Goal: Navigation & Orientation: Find specific page/section

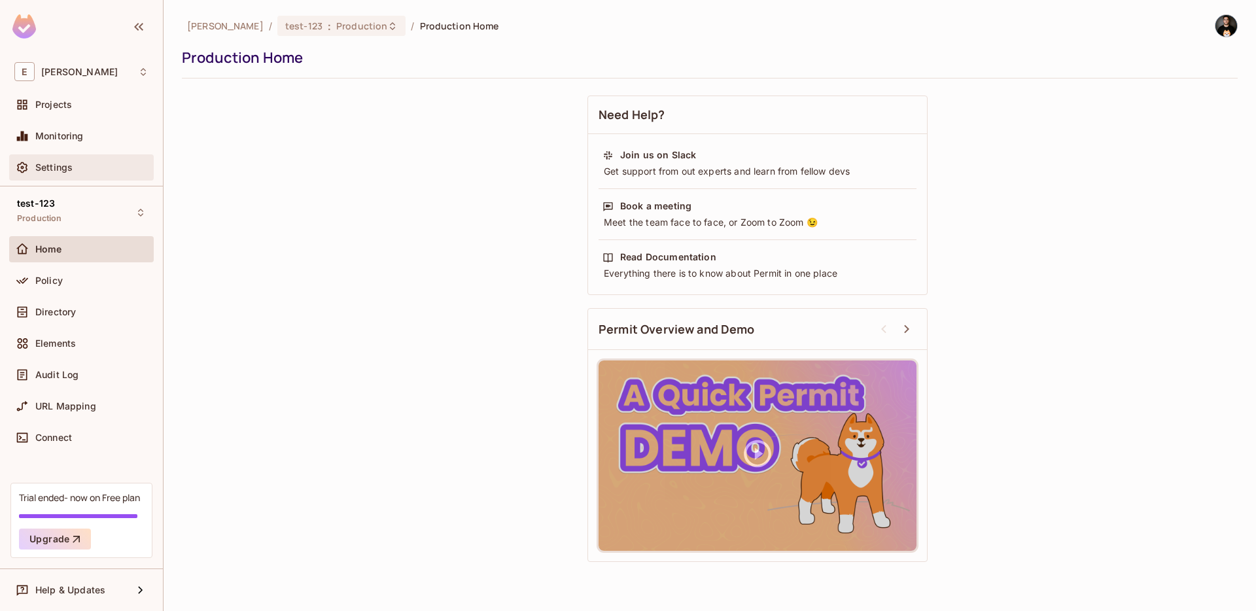
click at [75, 169] on div "Settings" at bounding box center [91, 167] width 113 height 10
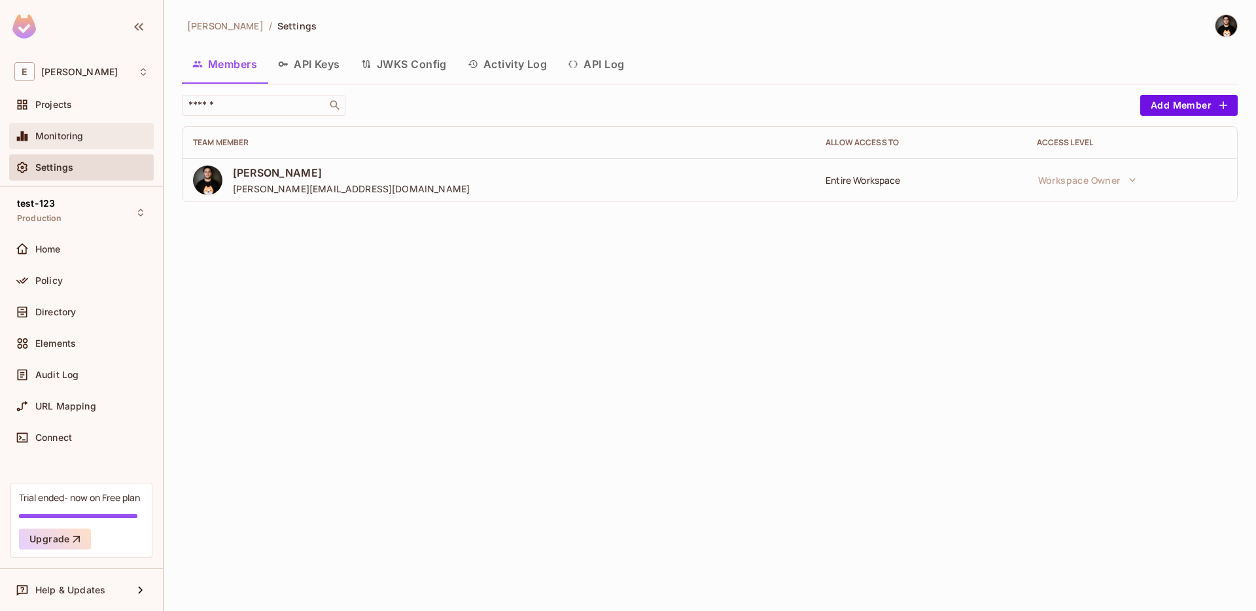
click at [73, 142] on div "Monitoring" at bounding box center [81, 136] width 134 height 16
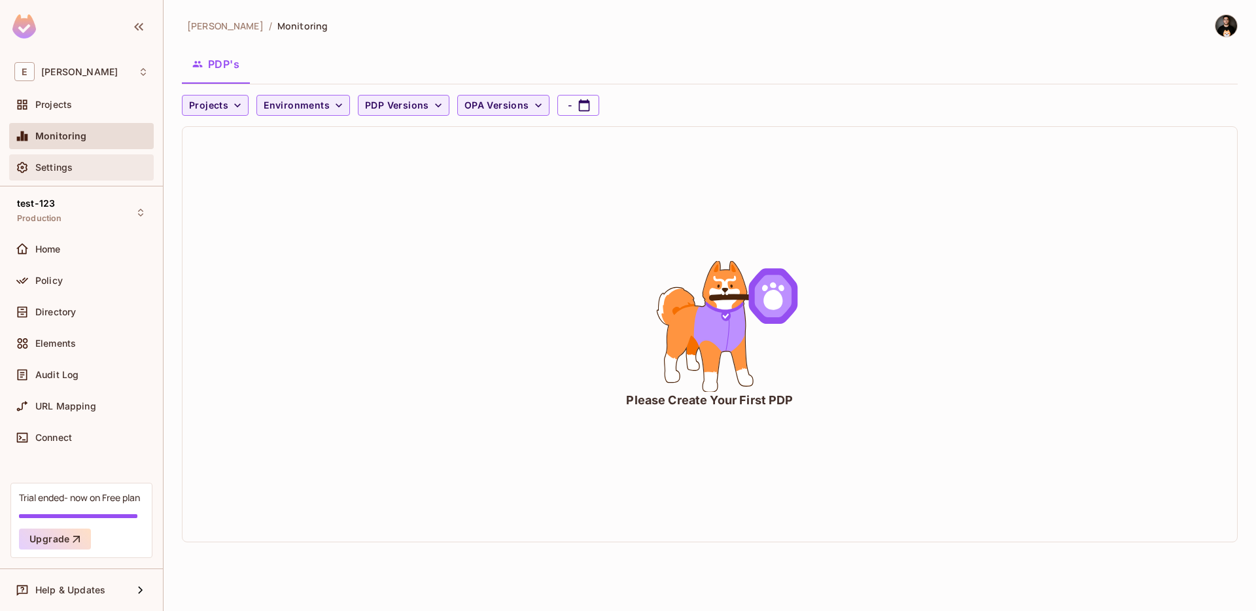
click at [78, 166] on div "Settings" at bounding box center [91, 167] width 113 height 10
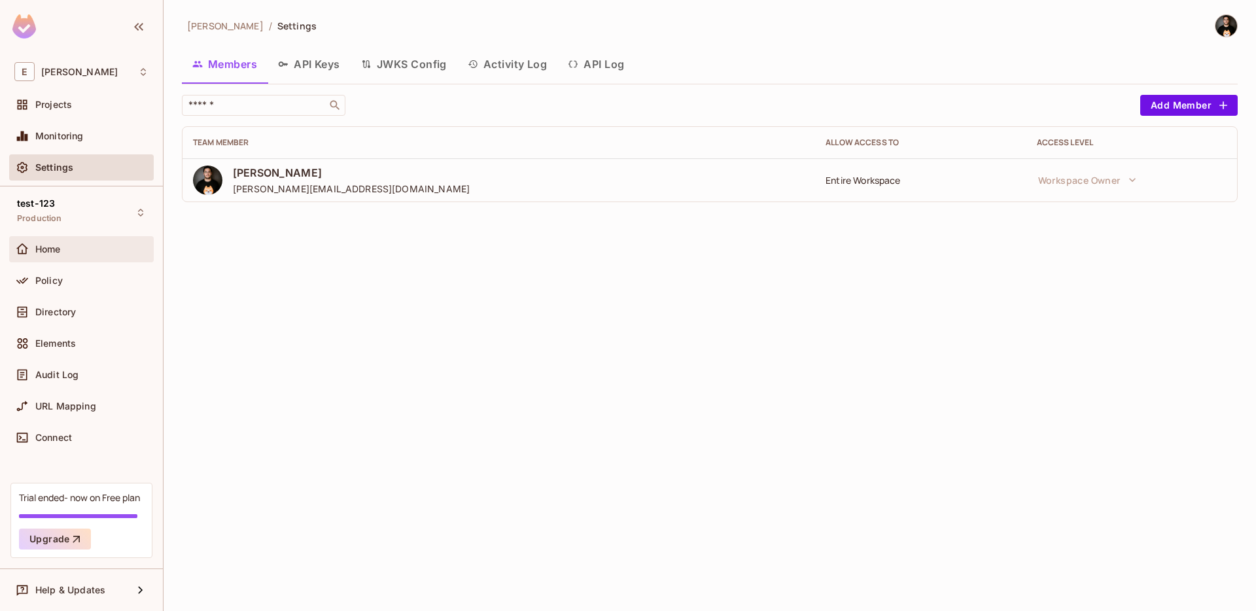
click at [56, 254] on div "Home" at bounding box center [81, 249] width 134 height 16
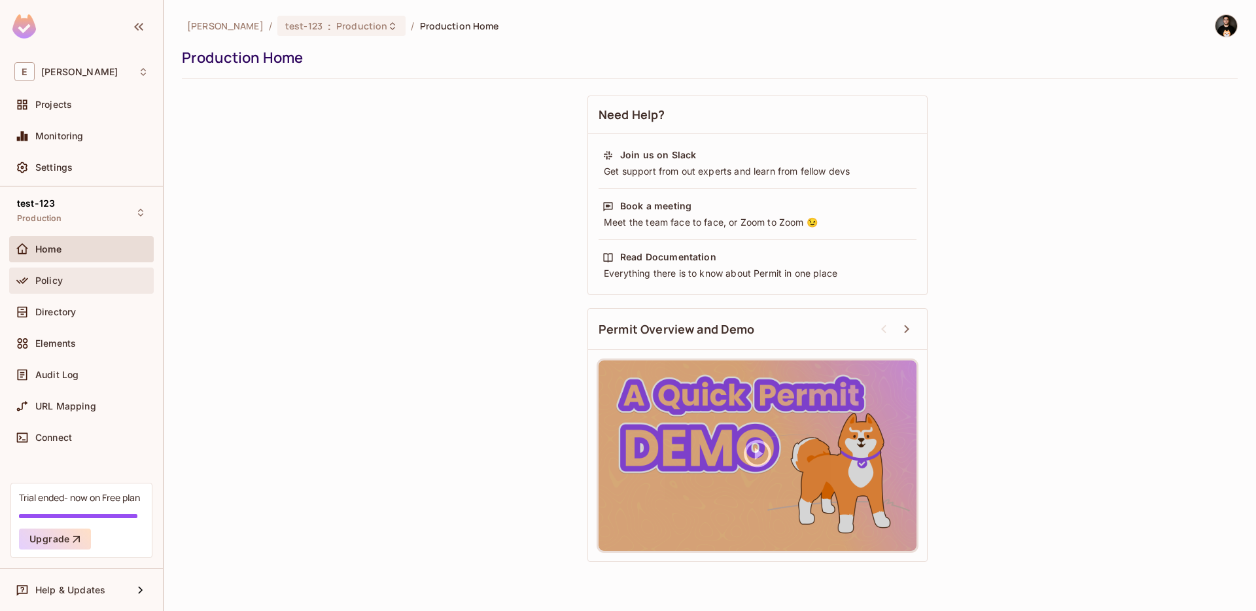
click at [65, 275] on div "Policy" at bounding box center [91, 280] width 113 height 10
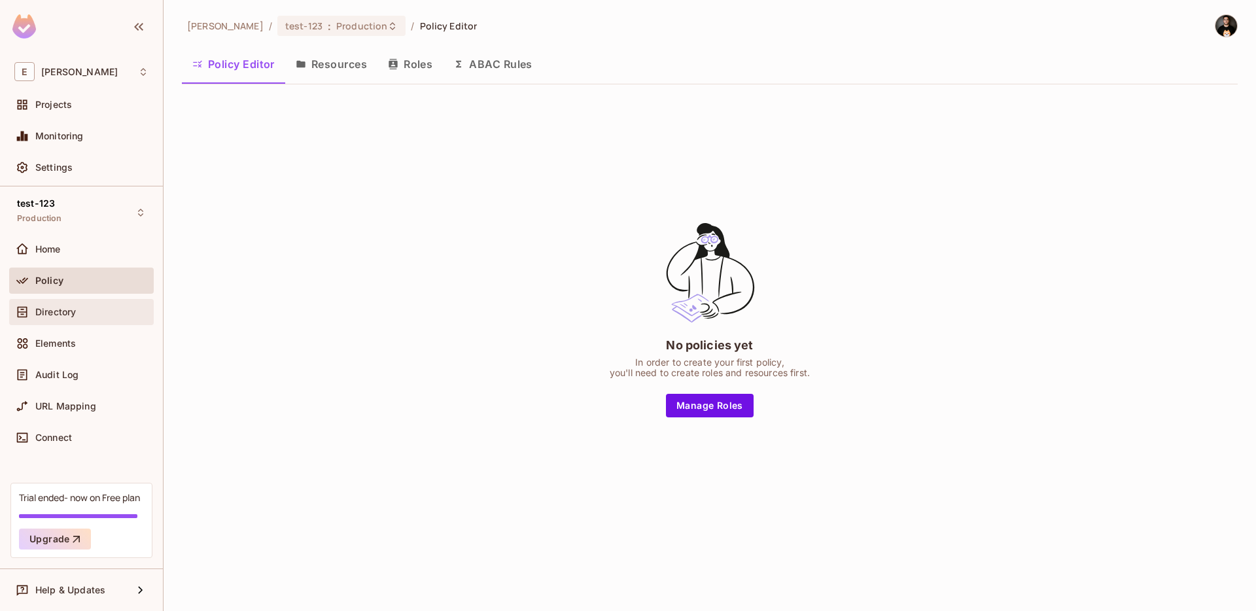
click at [56, 307] on span "Directory" at bounding box center [55, 312] width 41 height 10
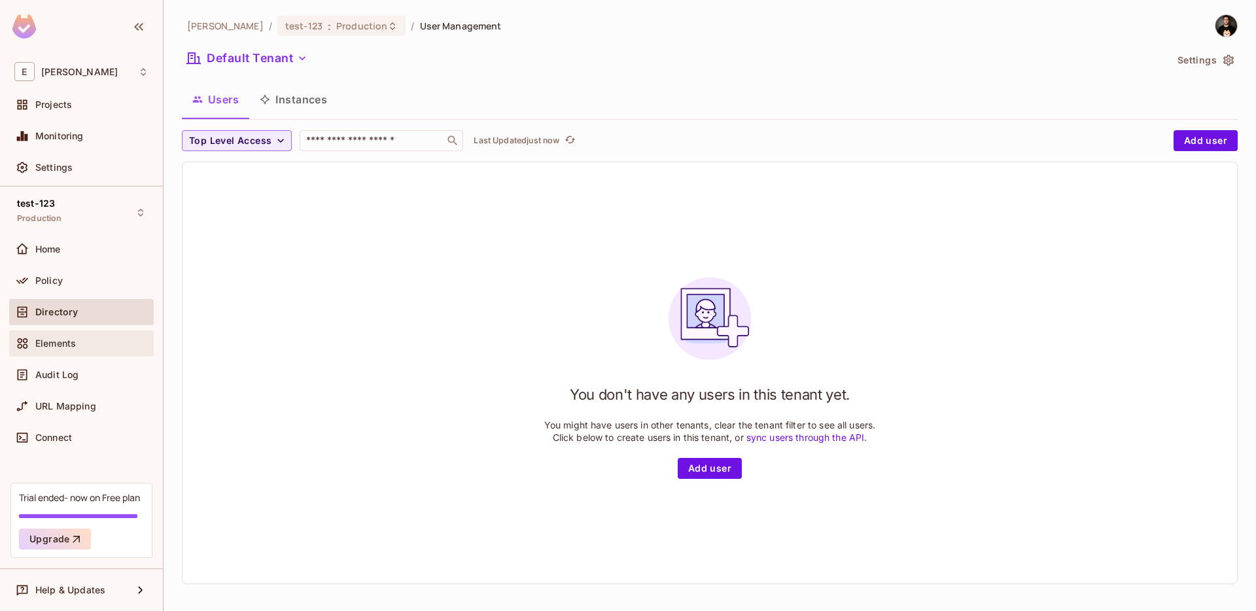
click at [69, 347] on span "Elements" at bounding box center [55, 343] width 41 height 10
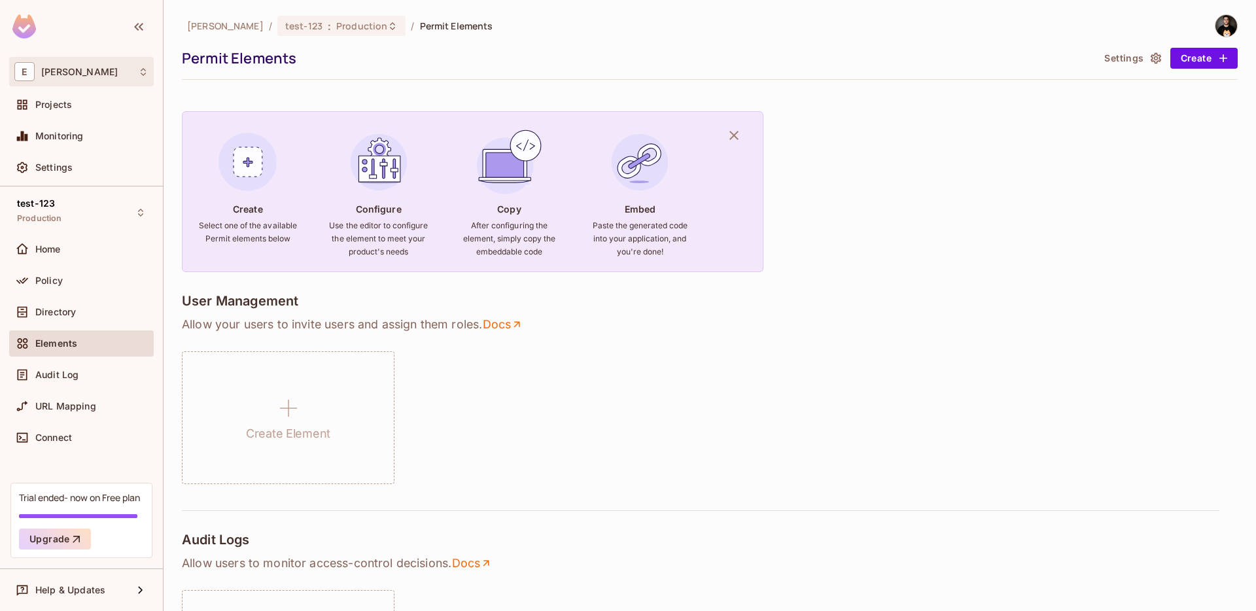
click at [55, 71] on div "E [PERSON_NAME]" at bounding box center [81, 71] width 134 height 19
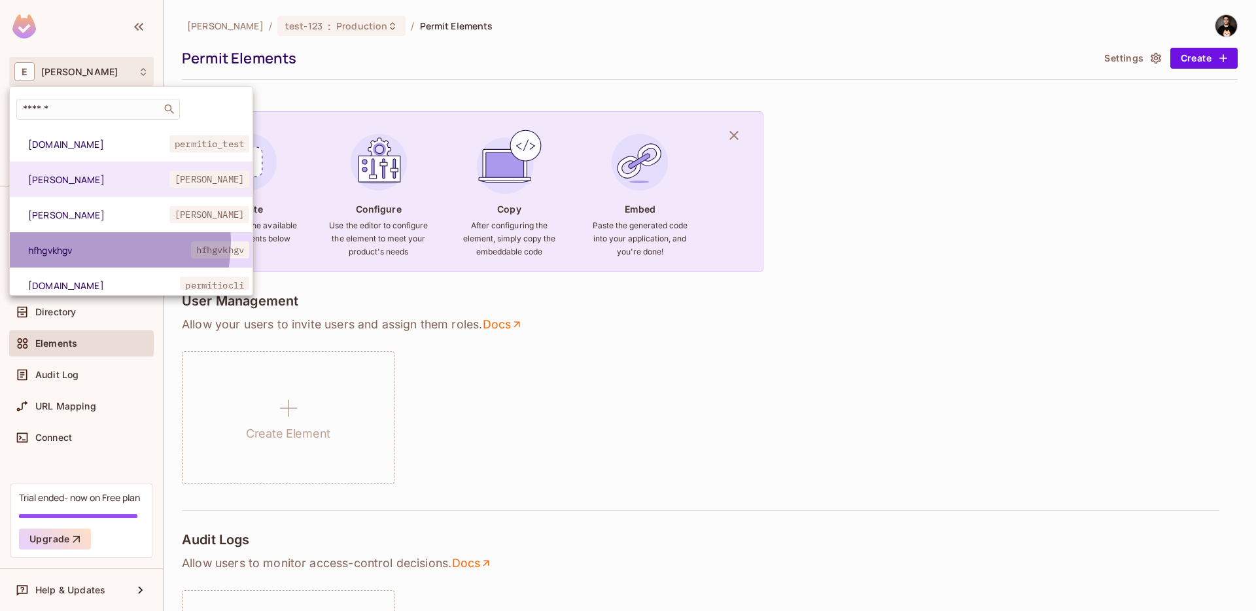
click at [85, 244] on span "hfhgvkhgv" at bounding box center [109, 250] width 163 height 12
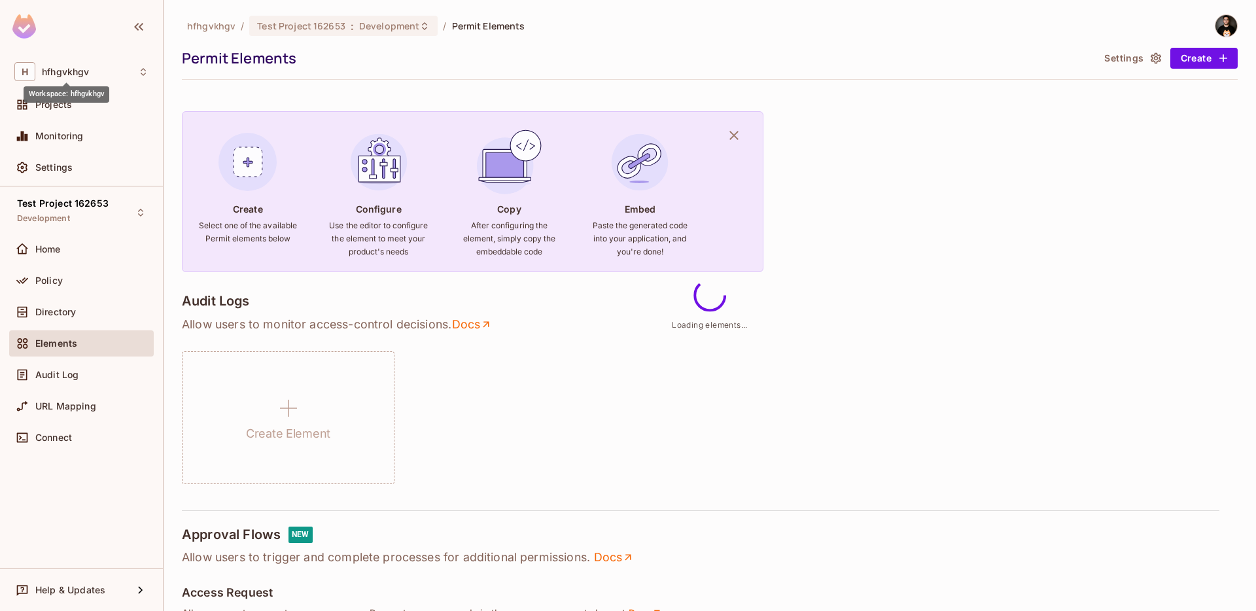
click at [58, 72] on span "hfhgvkhgv" at bounding box center [65, 72] width 47 height 10
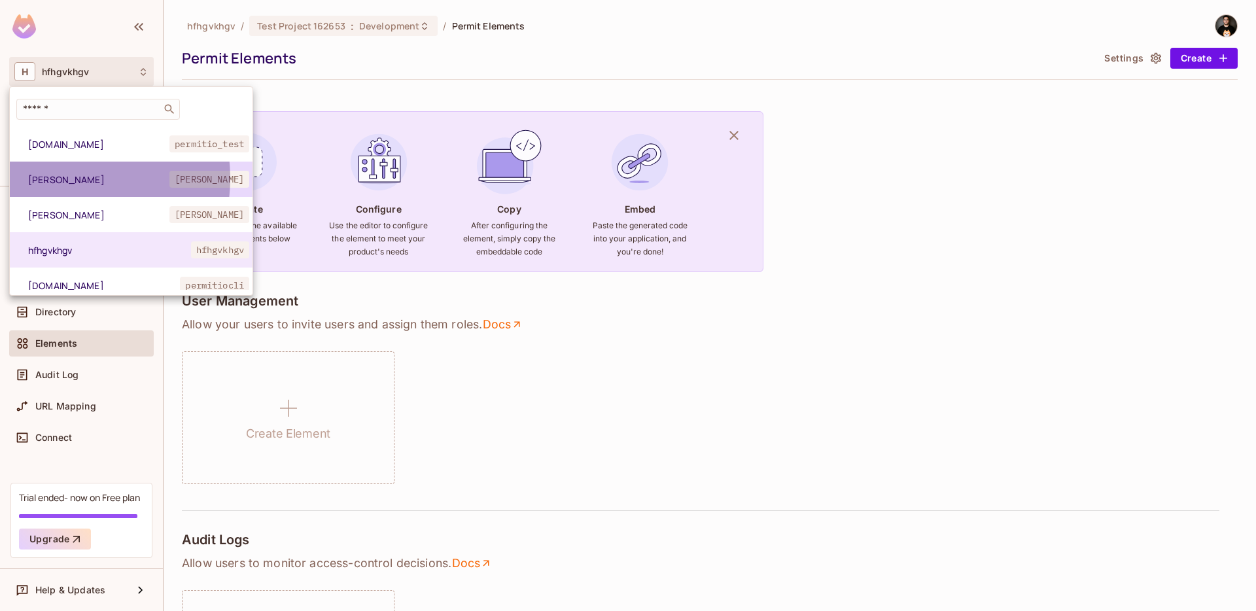
click at [65, 179] on span "[PERSON_NAME]" at bounding box center [98, 179] width 141 height 12
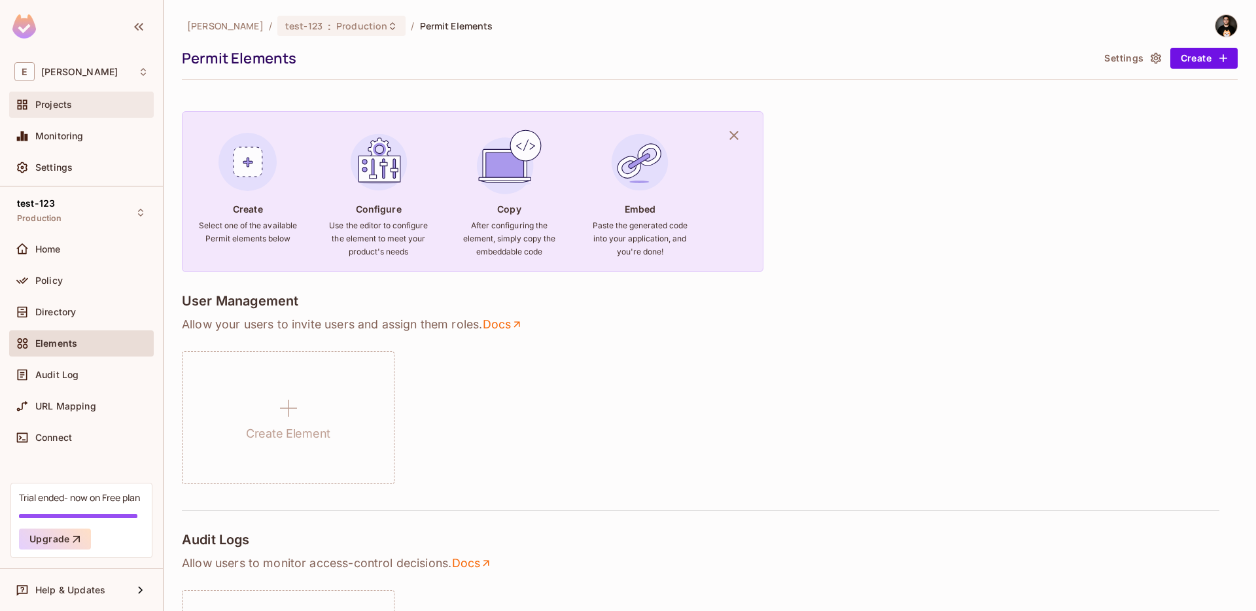
click at [58, 113] on div "Projects" at bounding box center [81, 105] width 145 height 26
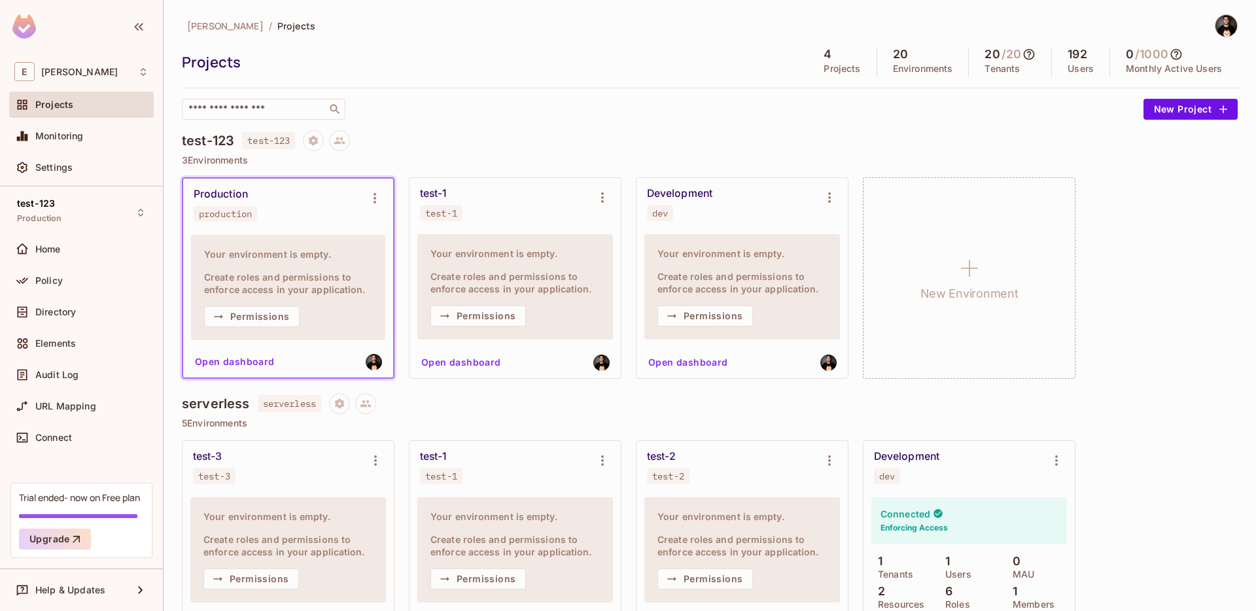
click at [470, 355] on button "Open dashboard" at bounding box center [461, 362] width 90 height 21
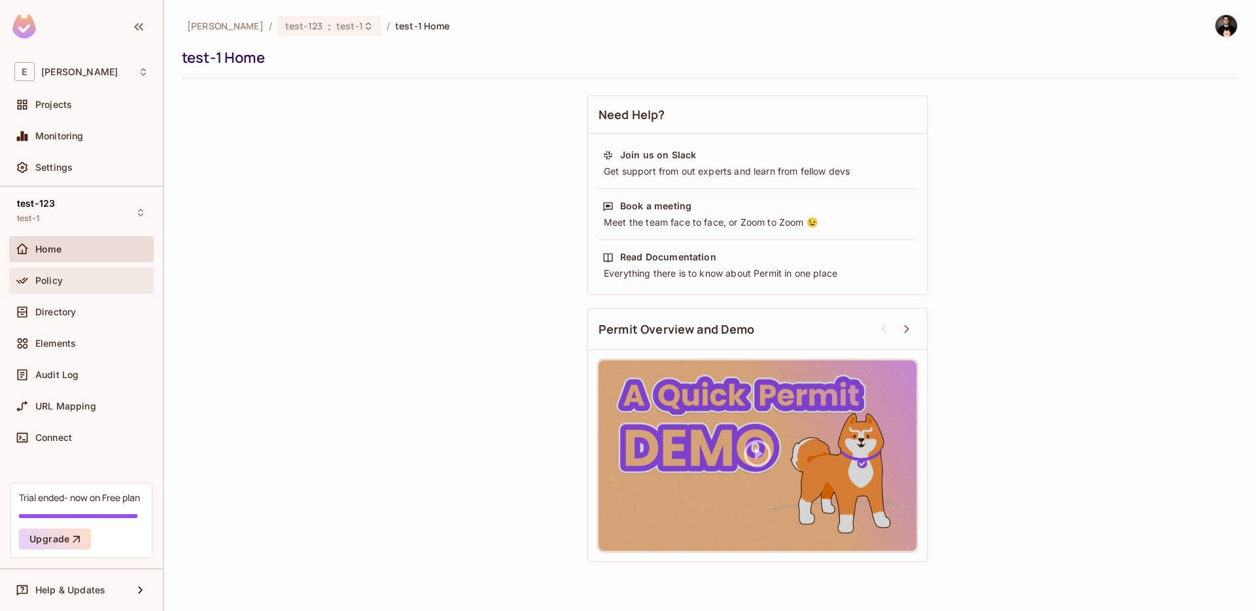
click at [82, 275] on div "Policy" at bounding box center [91, 280] width 113 height 10
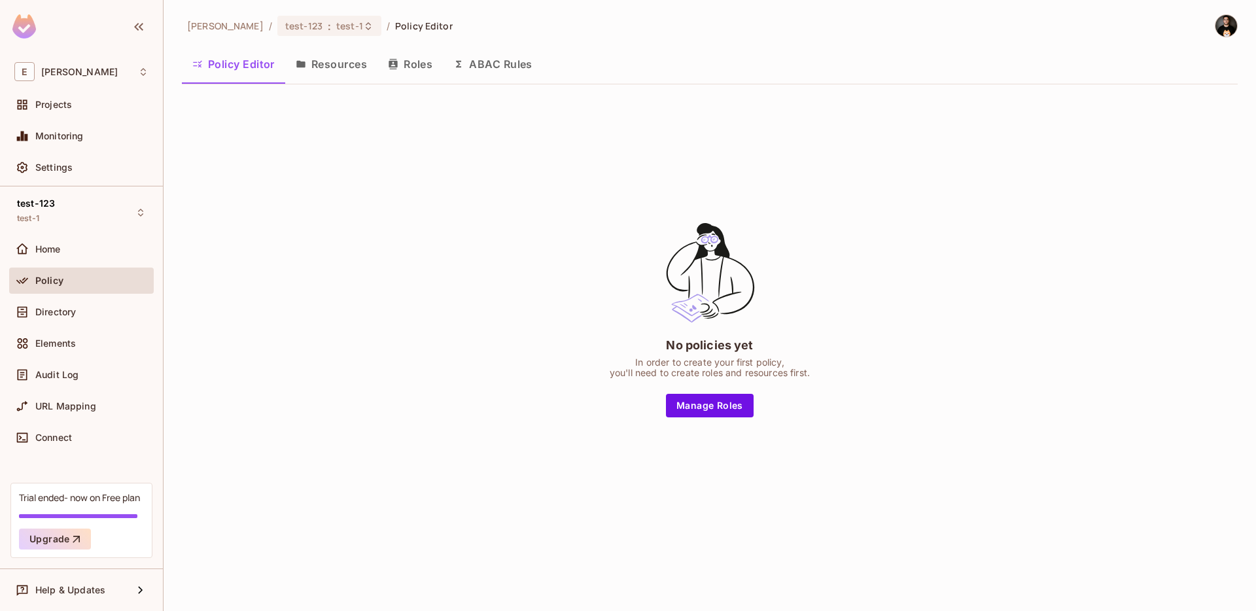
click at [327, 63] on button "Resources" at bounding box center [331, 64] width 92 height 33
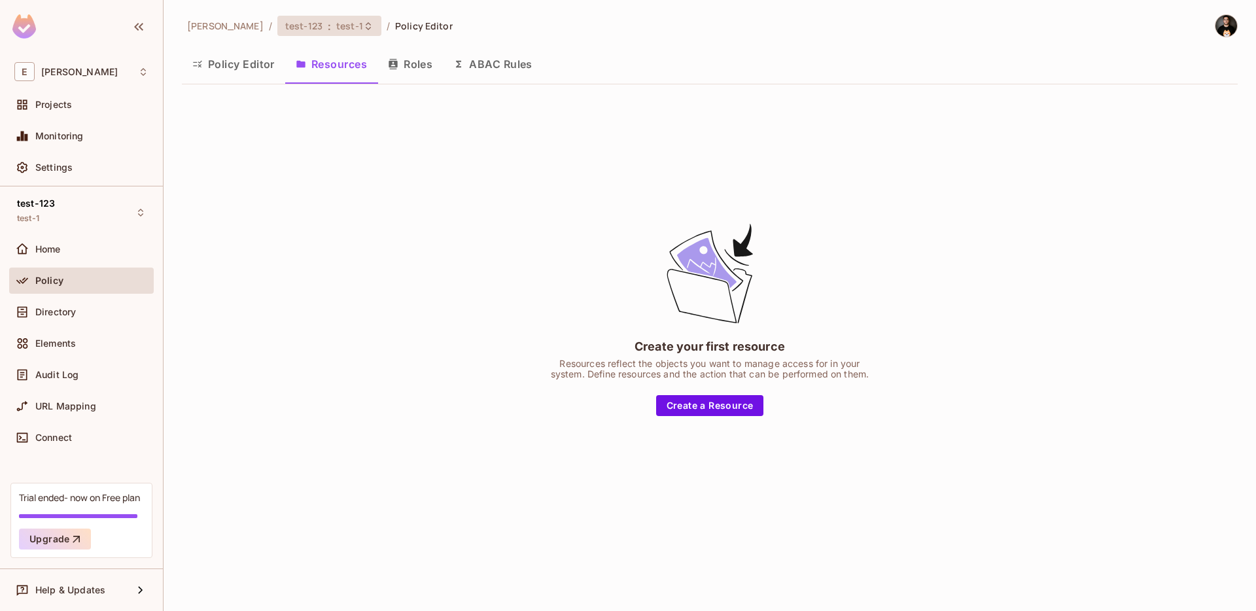
click at [336, 31] on span "test-1" at bounding box center [349, 26] width 27 height 12
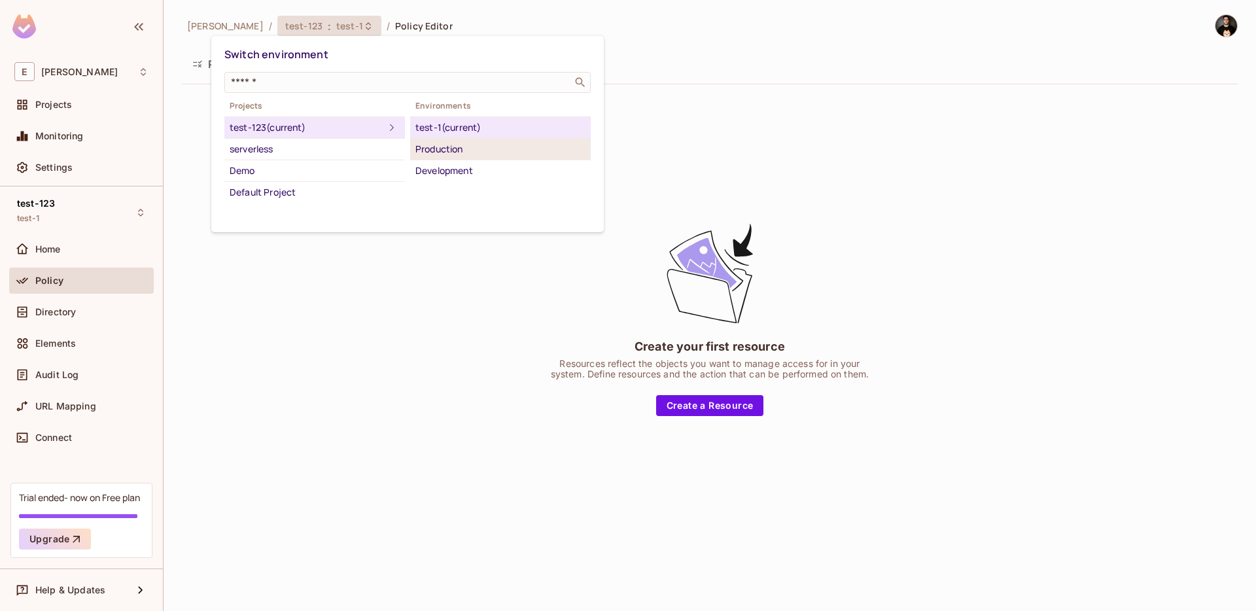
click at [425, 144] on div "Production" at bounding box center [500, 149] width 170 height 16
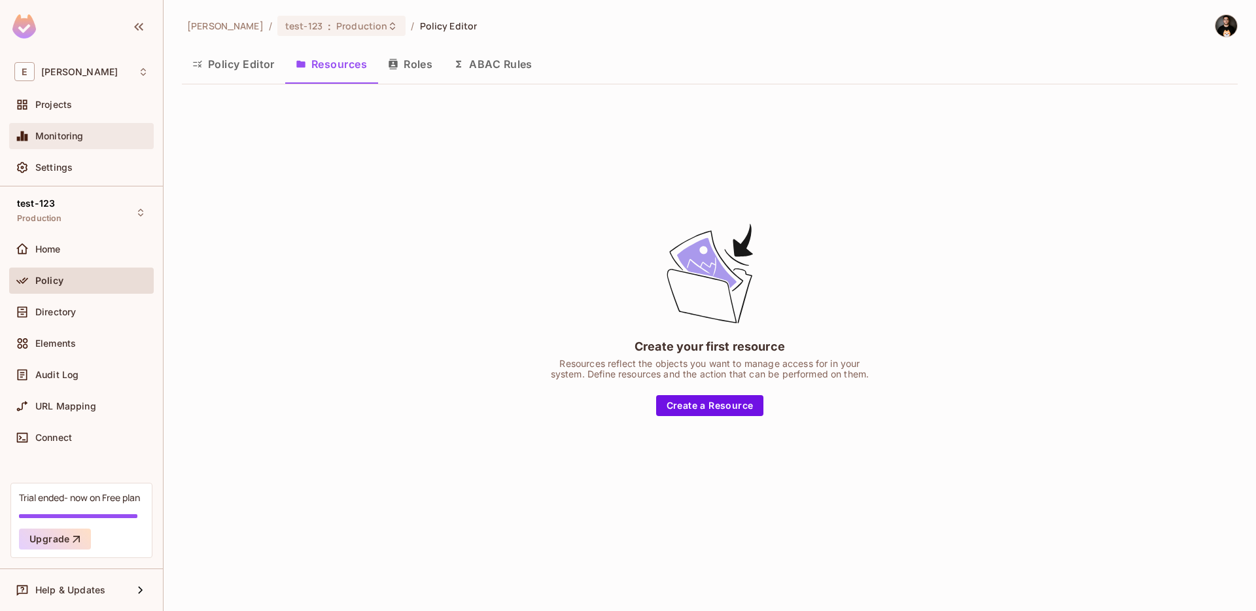
click at [109, 144] on div "Monitoring" at bounding box center [81, 136] width 145 height 26
